Goal: Find specific page/section: Find specific page/section

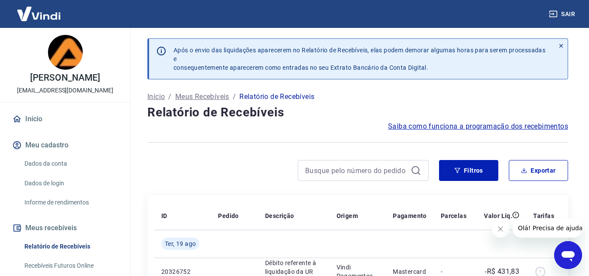
click at [53, 117] on link "Início" at bounding box center [65, 119] width 110 height 19
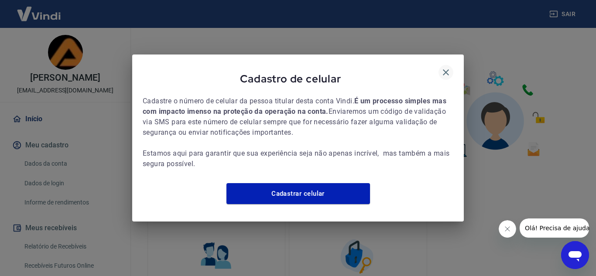
click at [449, 67] on icon "button" at bounding box center [446, 72] width 10 height 10
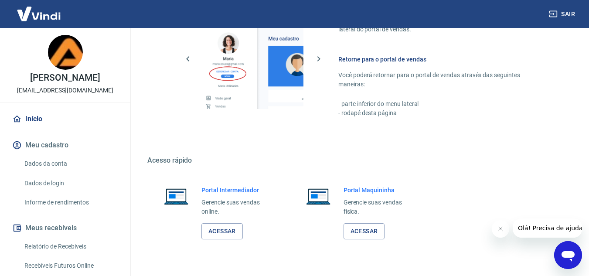
scroll to position [440, 0]
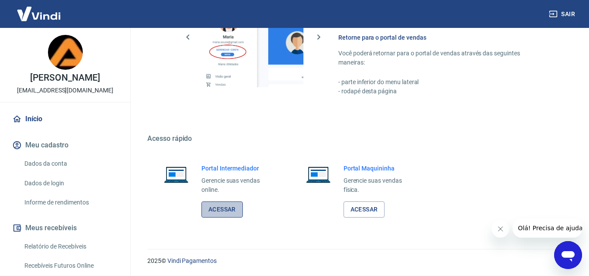
click at [235, 202] on link "Acessar" at bounding box center [222, 210] width 41 height 16
